Goal: Task Accomplishment & Management: Manage account settings

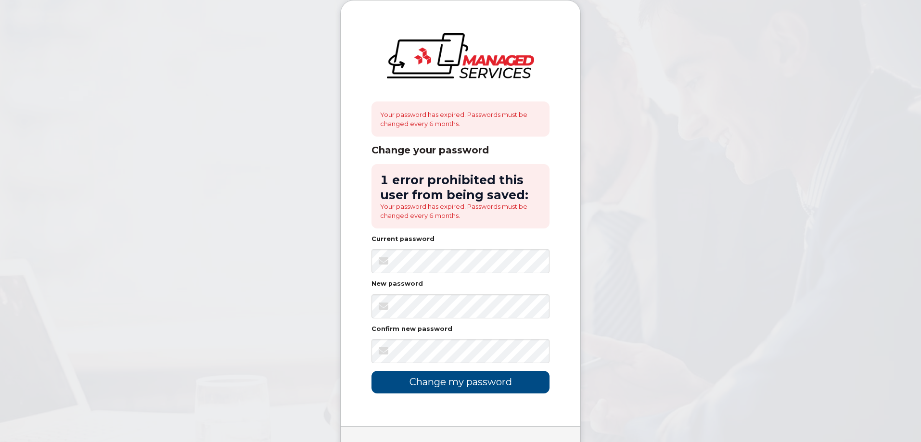
click at [659, 266] on body "Your password has expired. Passwords must be changed every 6 months. Change you…" at bounding box center [460, 248] width 921 height 496
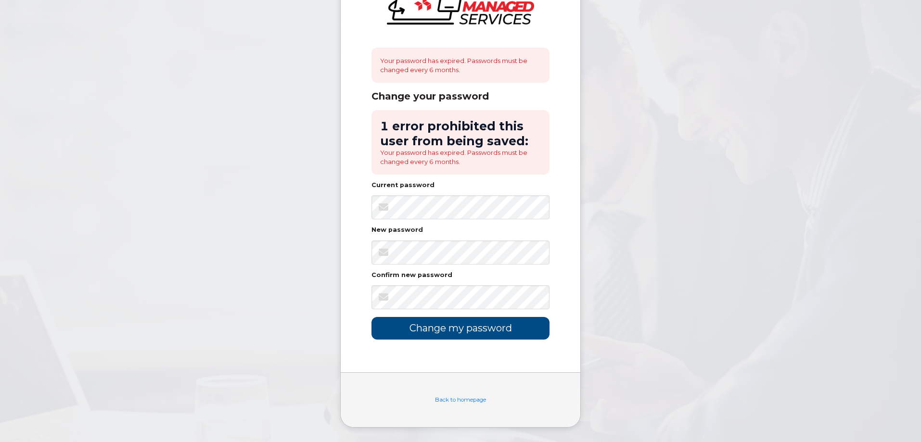
scroll to position [6, 0]
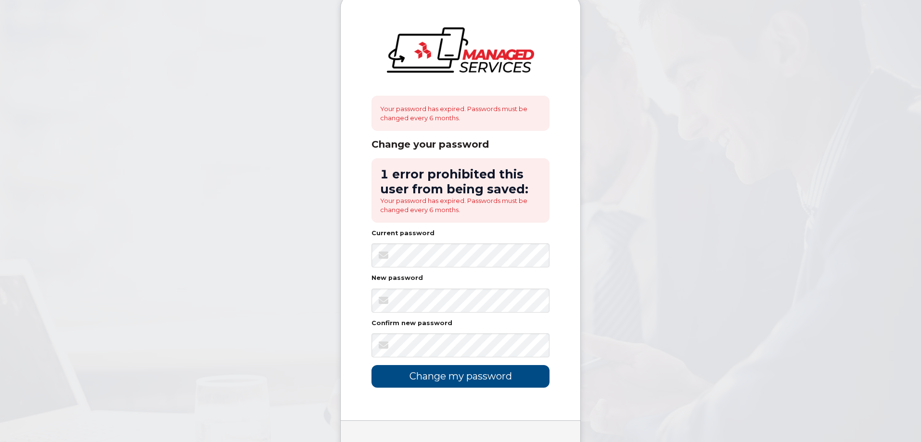
click at [722, 250] on body "Your password has expired. Passwords must be changed every 6 months. Change you…" at bounding box center [460, 242] width 921 height 496
click at [431, 377] on input "Change my password" at bounding box center [460, 376] width 178 height 23
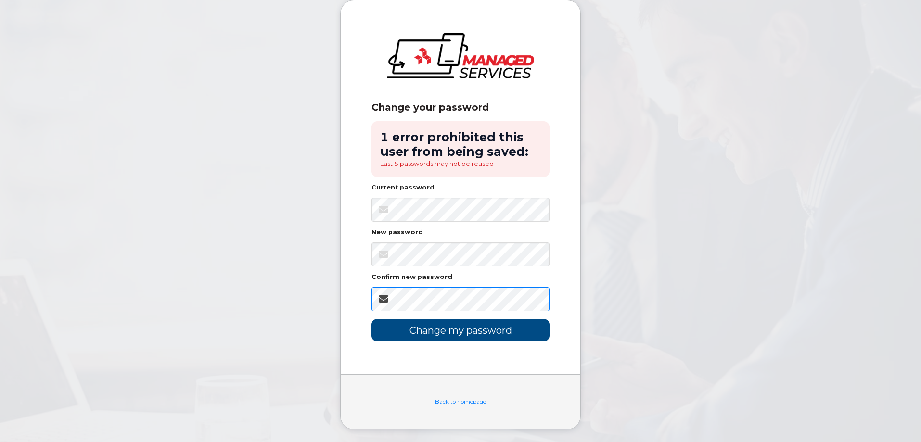
click at [409, 311] on form "1 error prohibited this user from being saved: Last 5 passwords may not be reus…" at bounding box center [460, 231] width 178 height 220
click at [419, 327] on input "Change my password" at bounding box center [460, 330] width 178 height 23
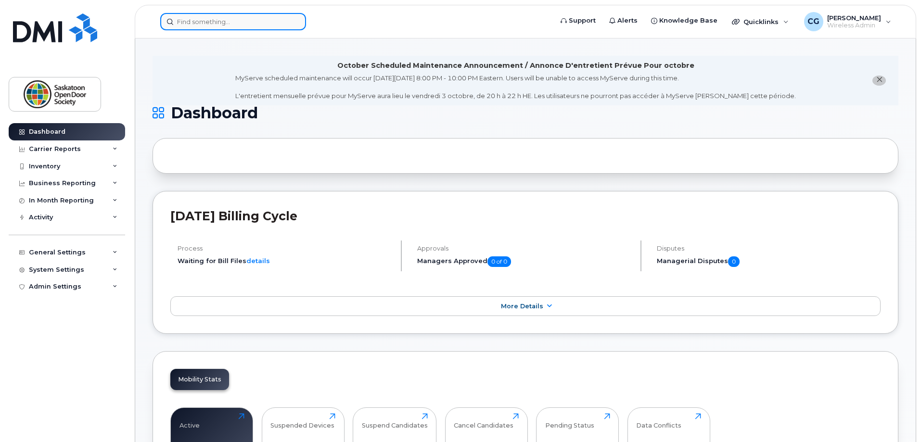
click at [197, 25] on input at bounding box center [233, 21] width 146 height 17
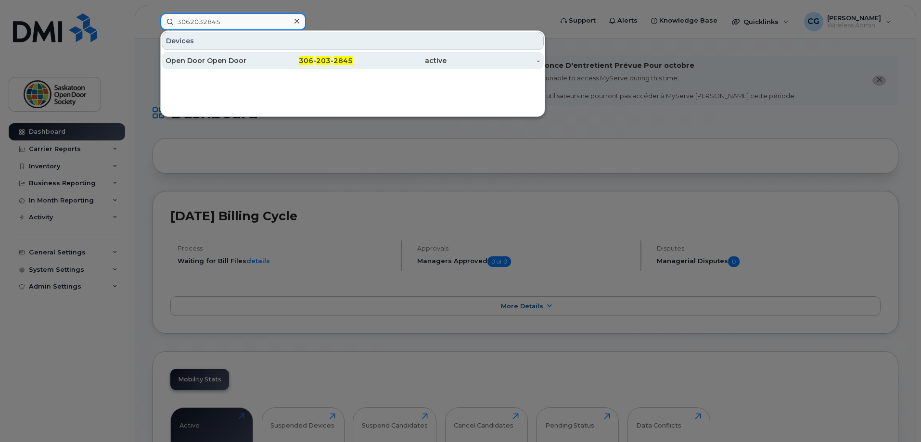
type input "3062032845"
click at [229, 59] on div "Open Door Open Door" at bounding box center [212, 61] width 94 height 10
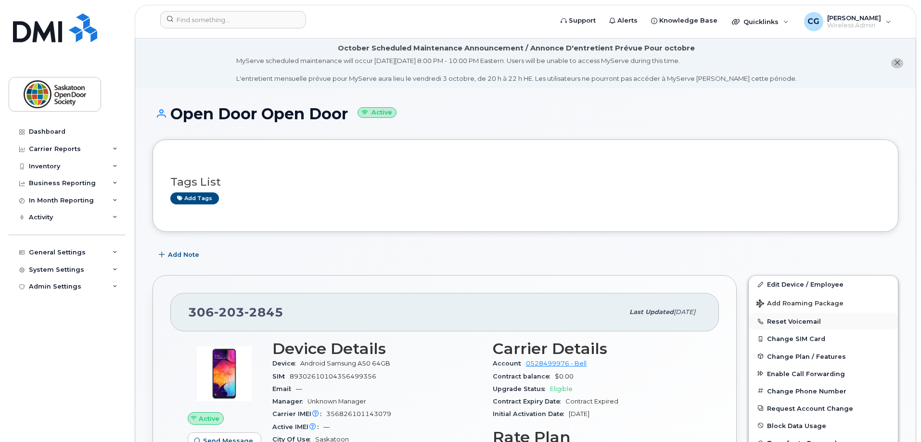
click at [798, 322] on button "Reset Voicemail" at bounding box center [822, 321] width 149 height 17
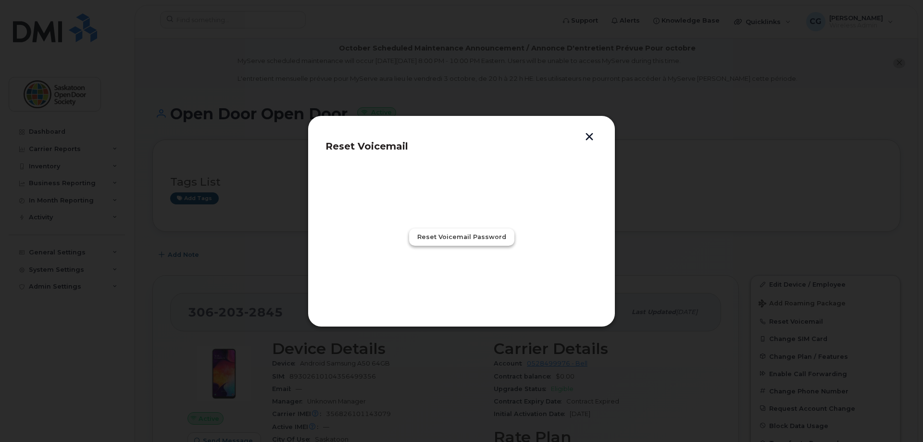
click at [472, 240] on span "Reset Voicemail Password" at bounding box center [461, 236] width 89 height 9
click at [466, 275] on span "Close" at bounding box center [461, 279] width 19 height 9
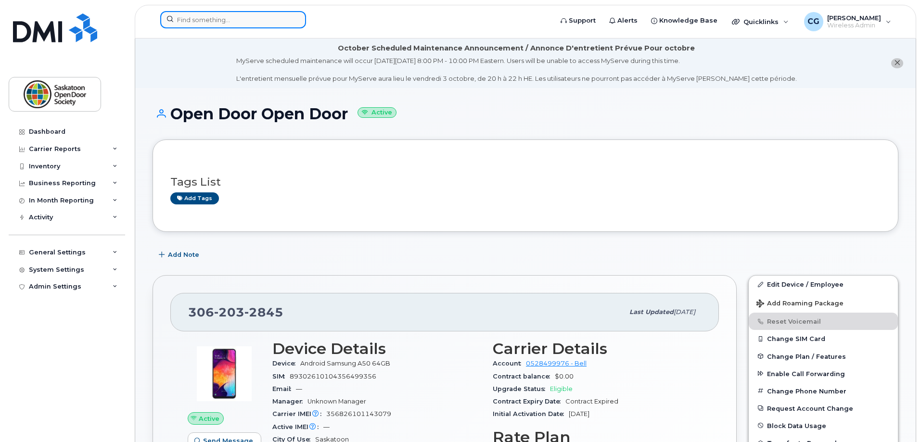
click at [243, 22] on input at bounding box center [233, 19] width 146 height 17
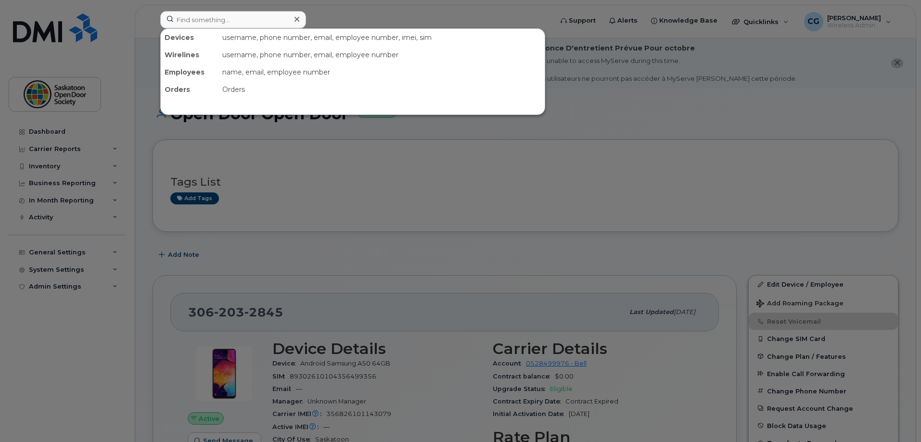
click at [658, 142] on div at bounding box center [460, 221] width 921 height 442
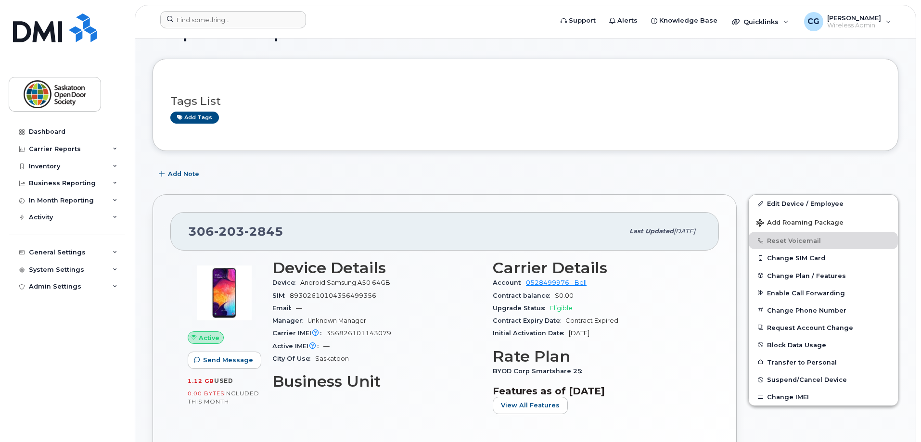
scroll to position [96, 0]
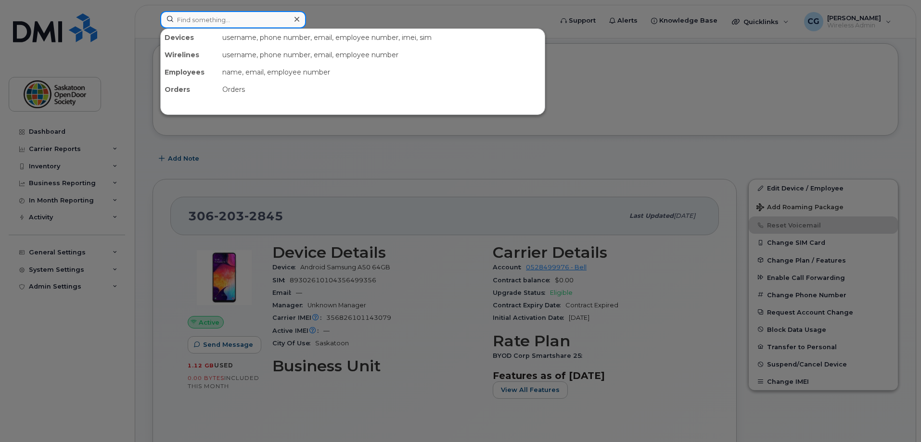
click at [273, 14] on input at bounding box center [233, 19] width 146 height 17
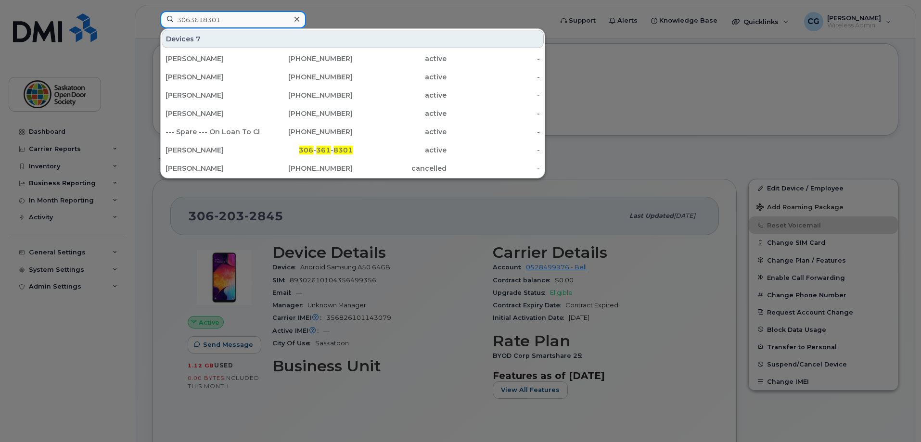
type input "3063618301"
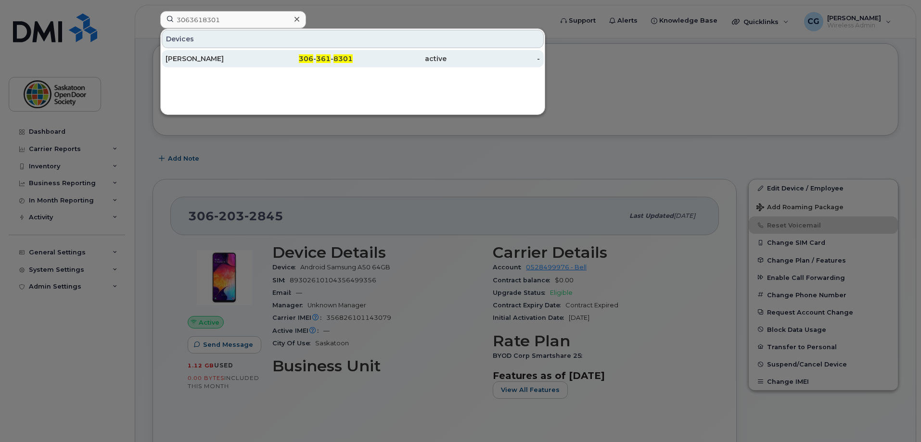
click at [217, 59] on div "Shabnam Chowdhury" at bounding box center [212, 59] width 94 height 10
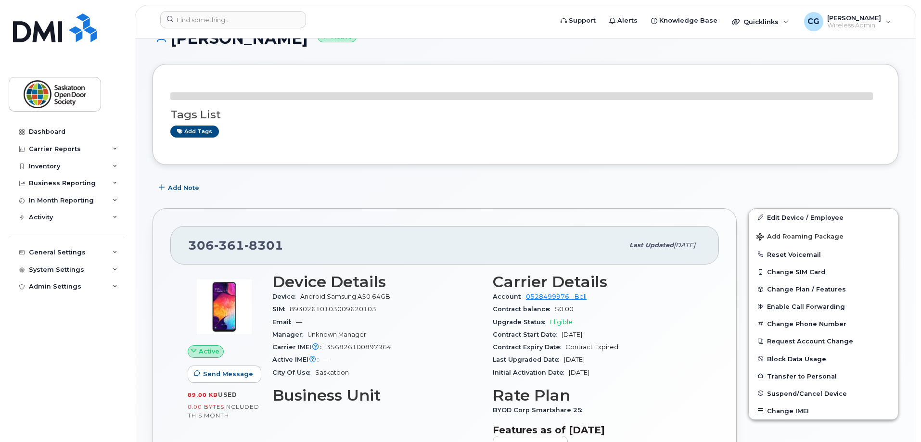
scroll to position [96, 0]
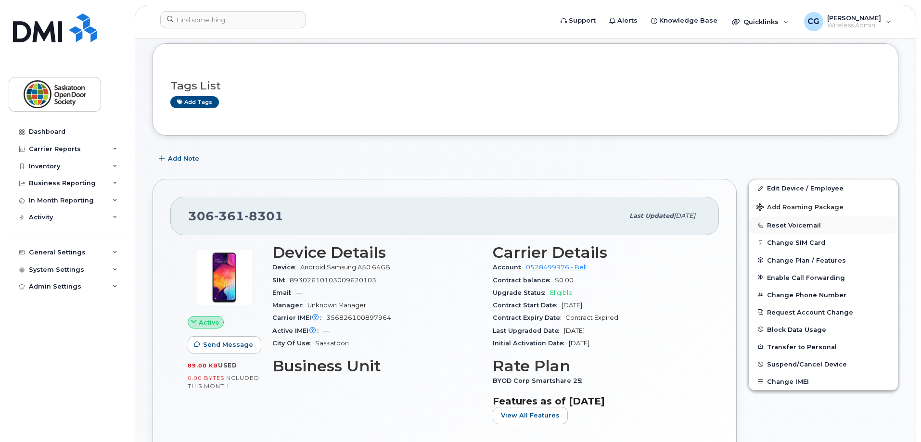
click at [789, 226] on button "Reset Voicemail" at bounding box center [822, 224] width 149 height 17
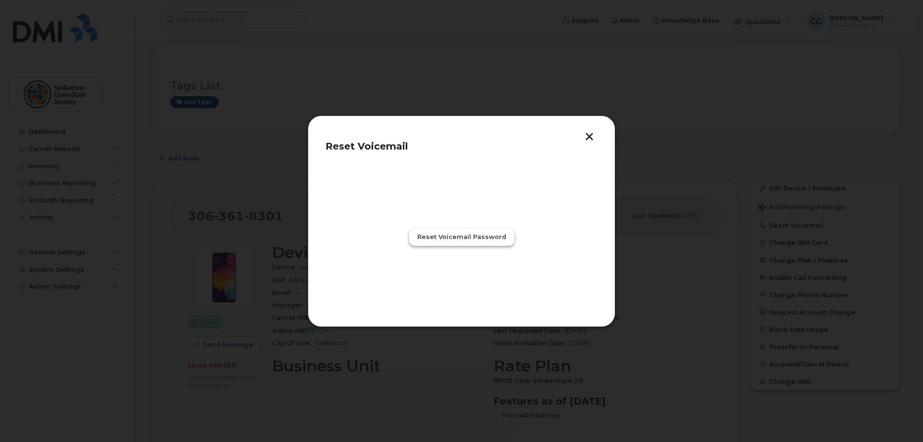
click at [461, 240] on span "Reset Voicemail Password" at bounding box center [461, 236] width 89 height 9
click at [466, 278] on span "Close" at bounding box center [461, 279] width 19 height 9
